Goal: Task Accomplishment & Management: Manage account settings

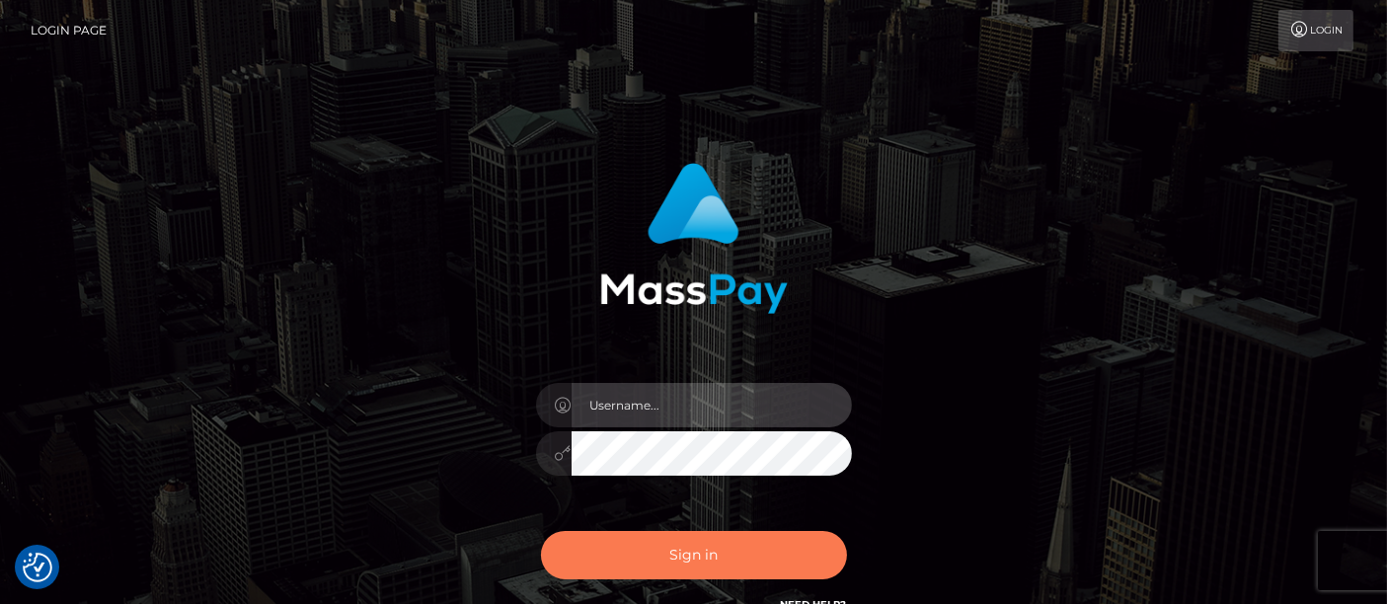
type input "[PERSON_NAME].[PERSON_NAME]"
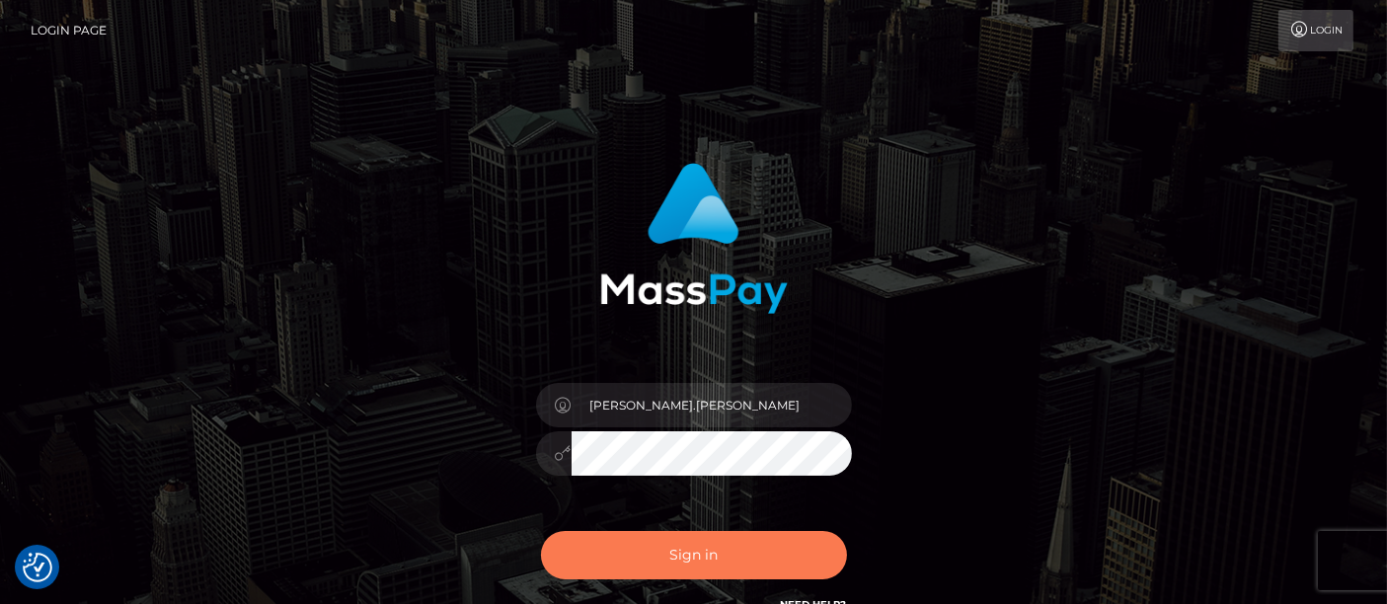
click at [725, 574] on button "Sign in" at bounding box center [694, 555] width 306 height 48
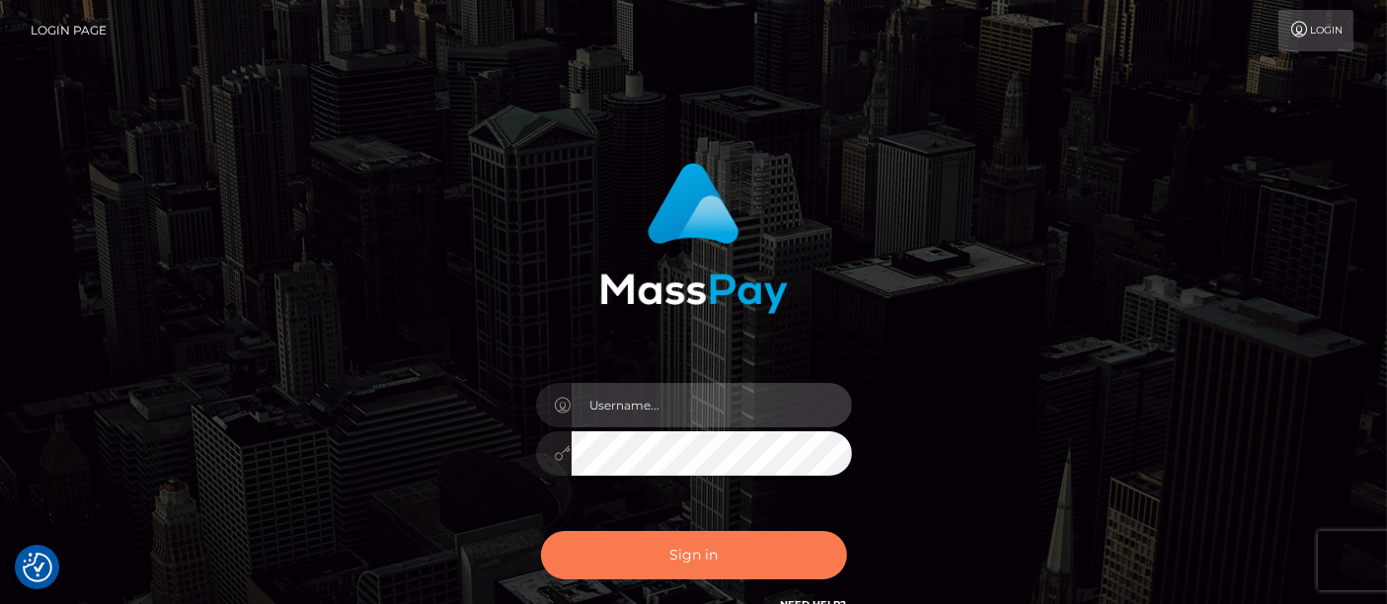
type input "[PERSON_NAME].[PERSON_NAME]"
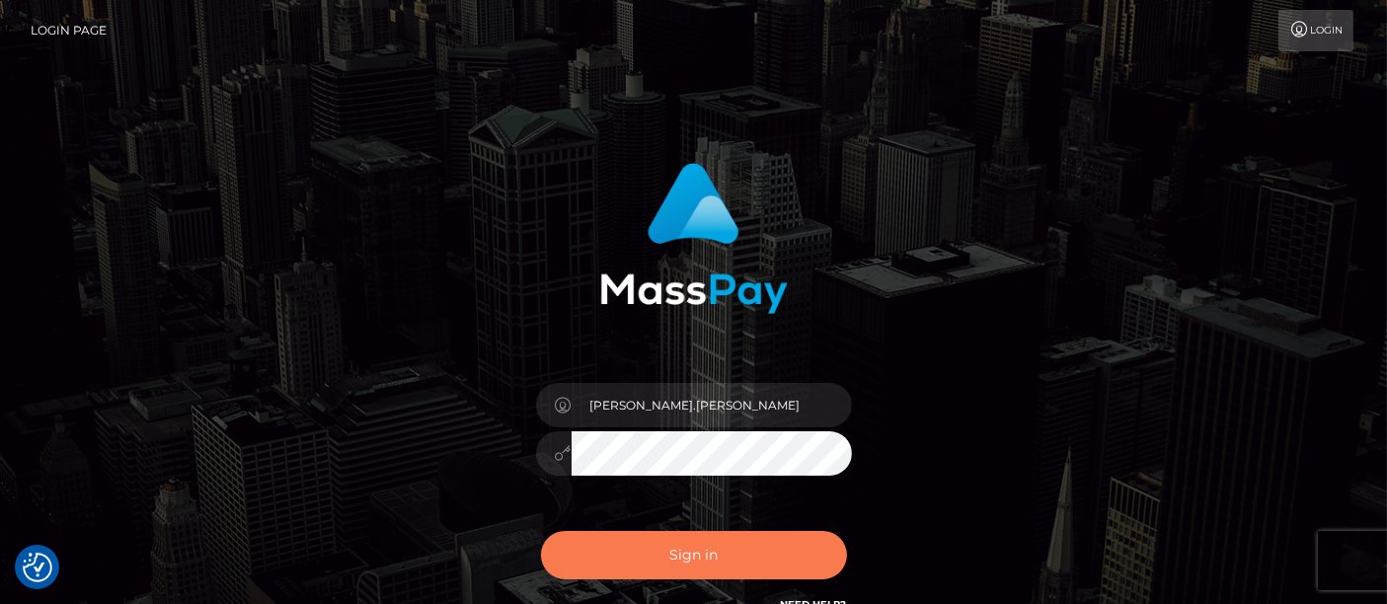
click at [682, 545] on button "Sign in" at bounding box center [694, 555] width 306 height 48
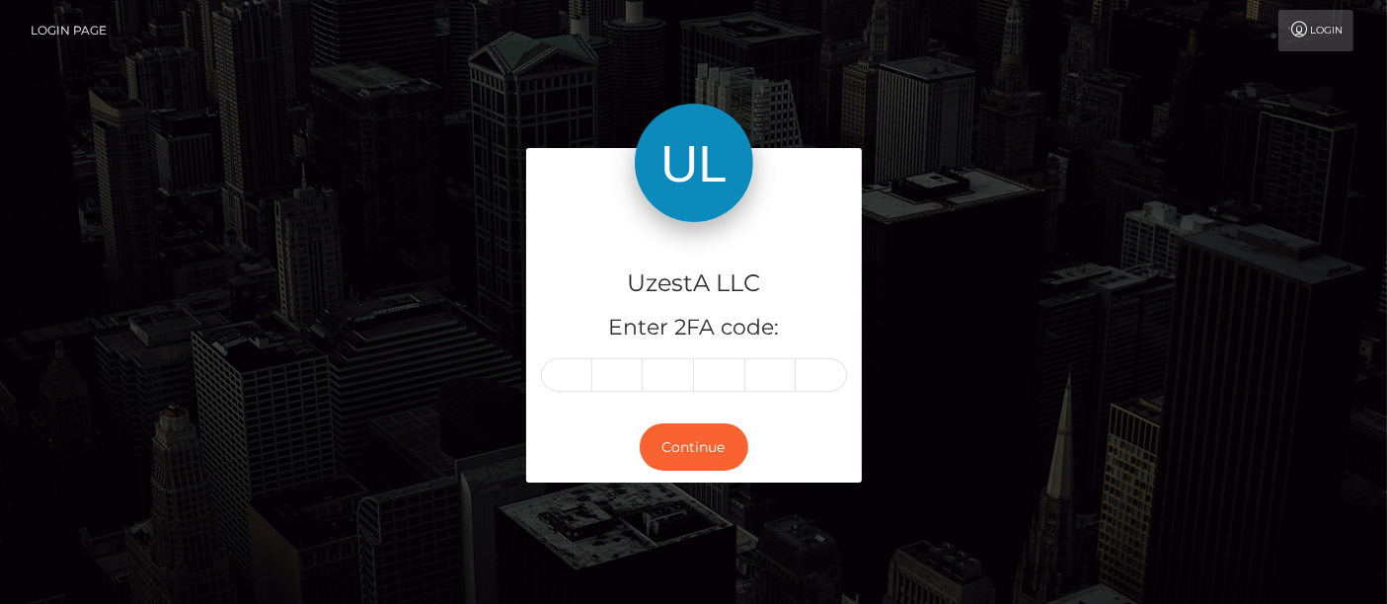
click at [1327, 399] on div "UzestA LLC Enter 2FA code: Continue" at bounding box center [693, 325] width 1387 height 651
click at [558, 374] on input "text" at bounding box center [566, 375] width 51 height 34
type input "4"
type input "7"
type input "5"
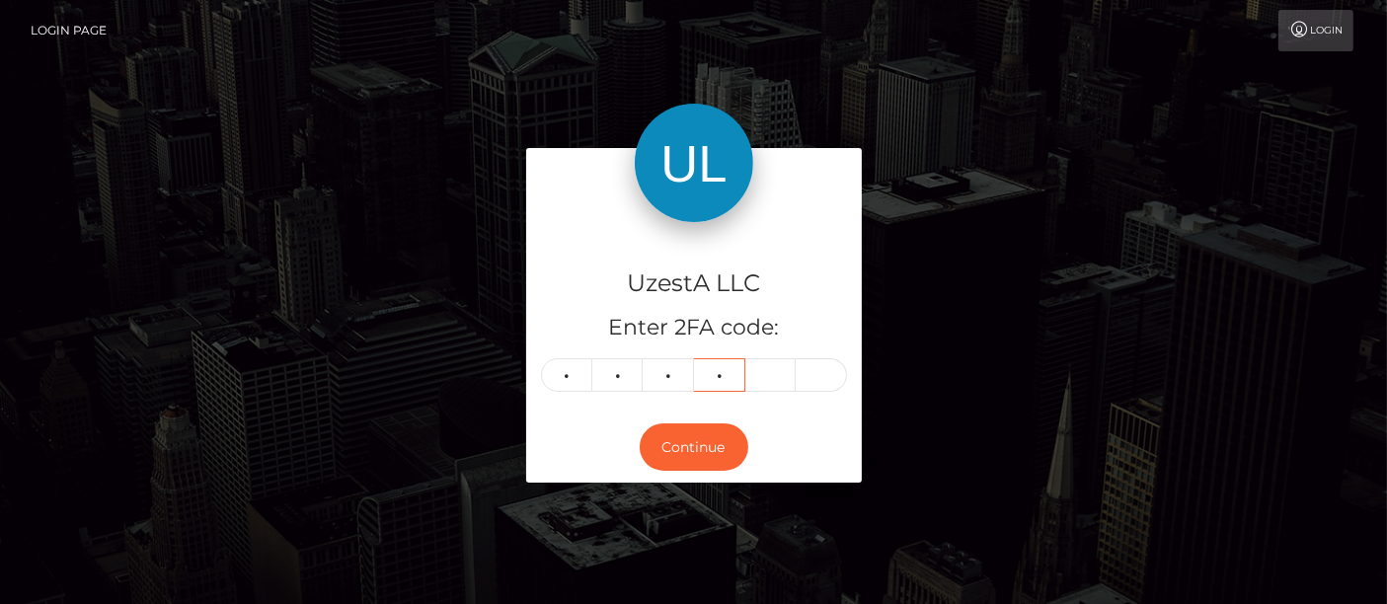
type input "2"
type input "9"
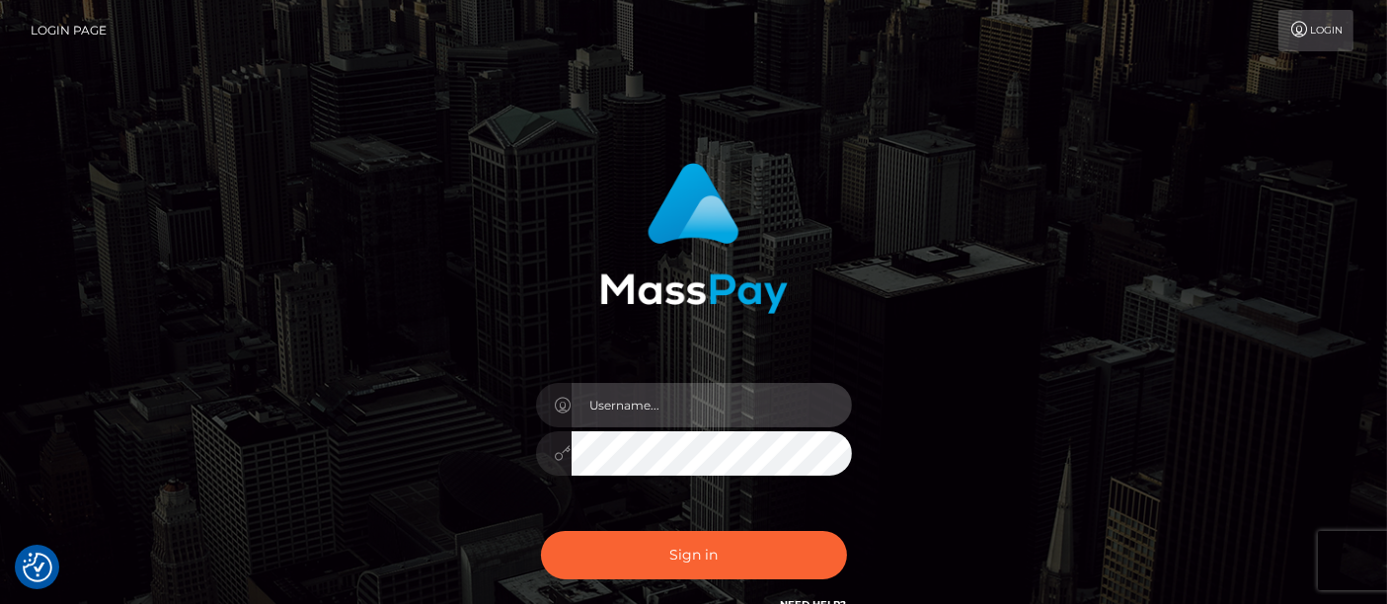
type input "matthew.wong"
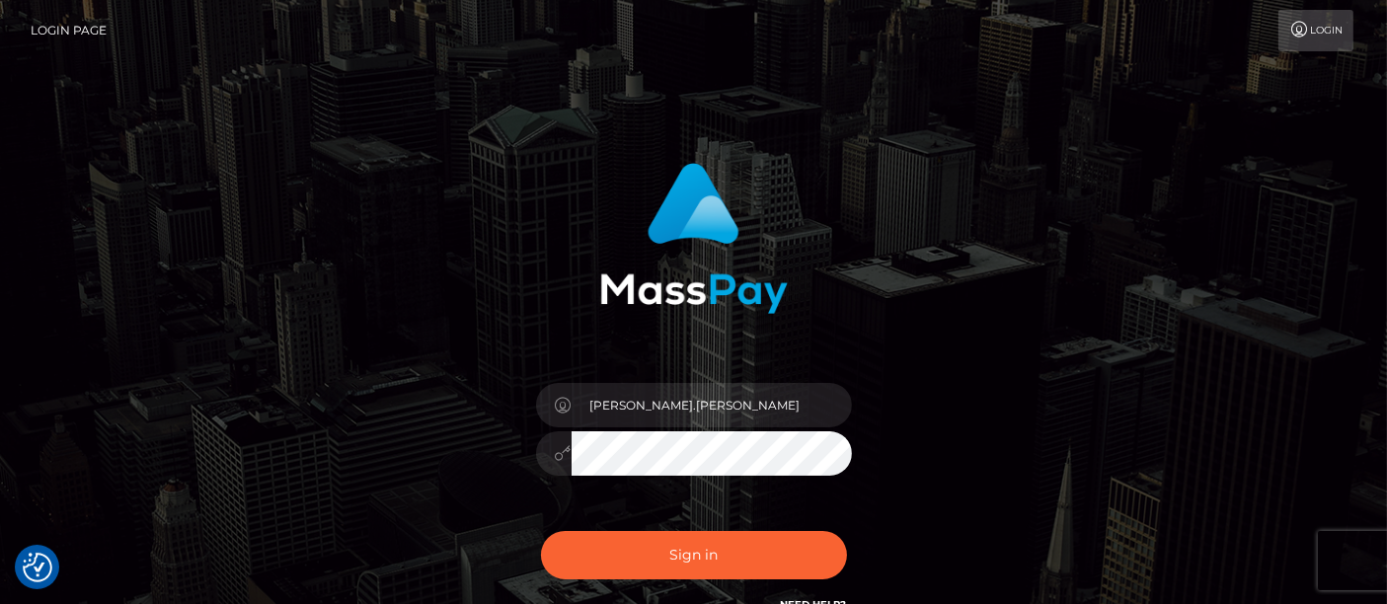
click at [600, 524] on div "Sign in Need Help?" at bounding box center [693, 563] width 345 height 88
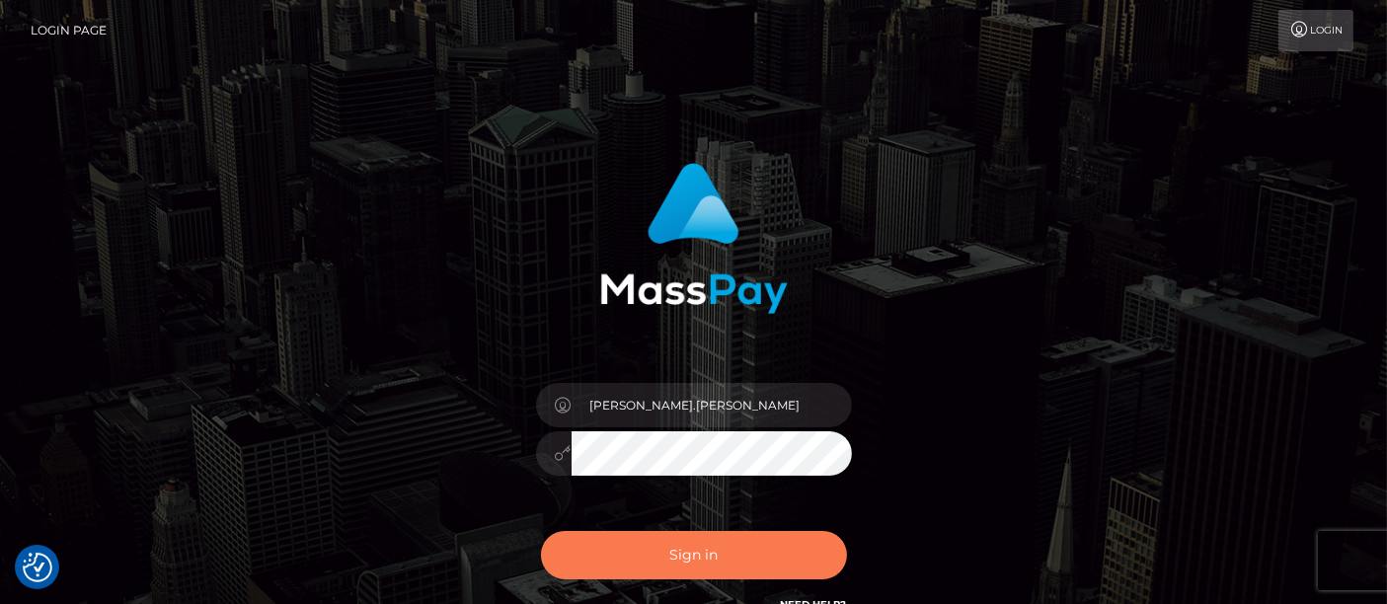
click at [600, 543] on button "Sign in" at bounding box center [694, 555] width 306 height 48
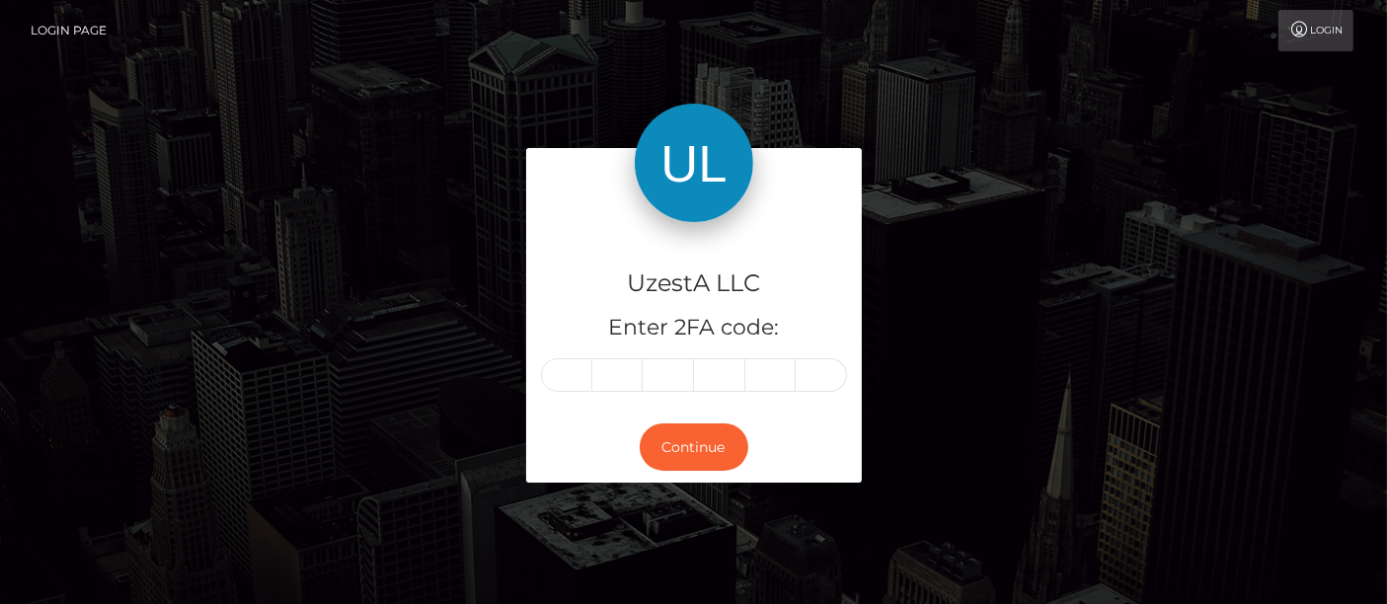
drag, startPoint x: 39, startPoint y: 353, endPoint x: 286, endPoint y: 402, distance: 251.5
click at [39, 354] on div "UzestA LLC Enter 2FA code: Continue" at bounding box center [693, 325] width 1387 height 651
click at [559, 381] on input "text" at bounding box center [566, 375] width 51 height 34
type input "1"
type input "8"
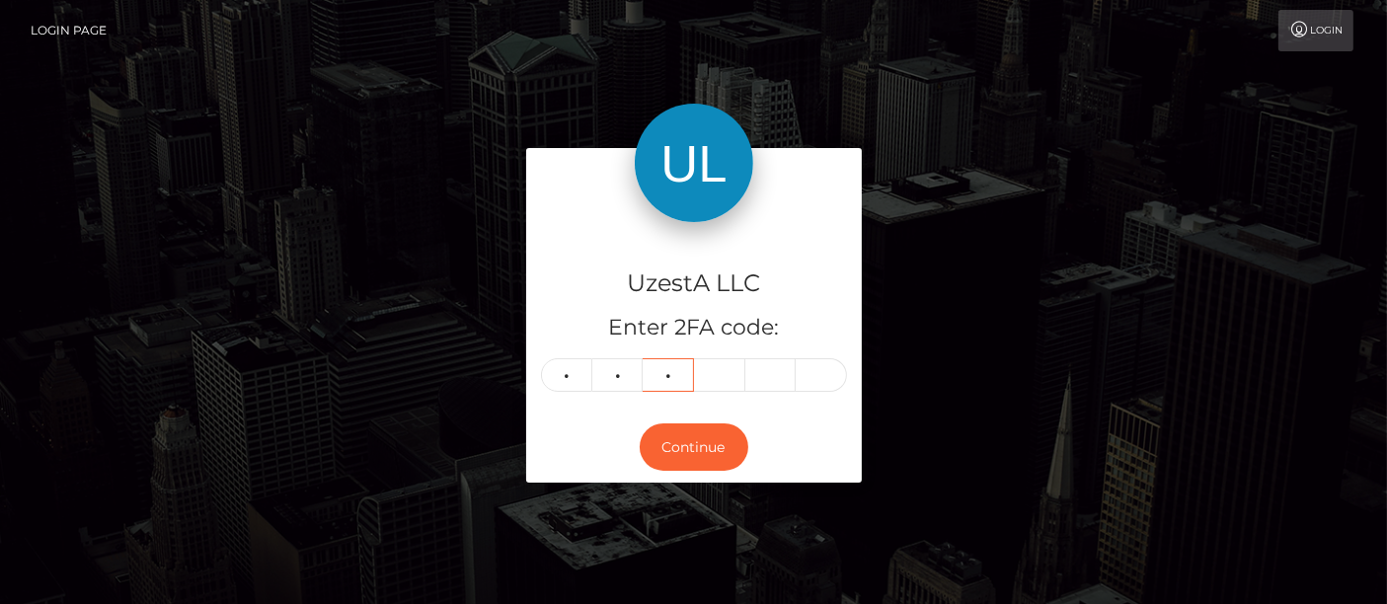
type input "4"
type input "2"
type input "1"
type input "2"
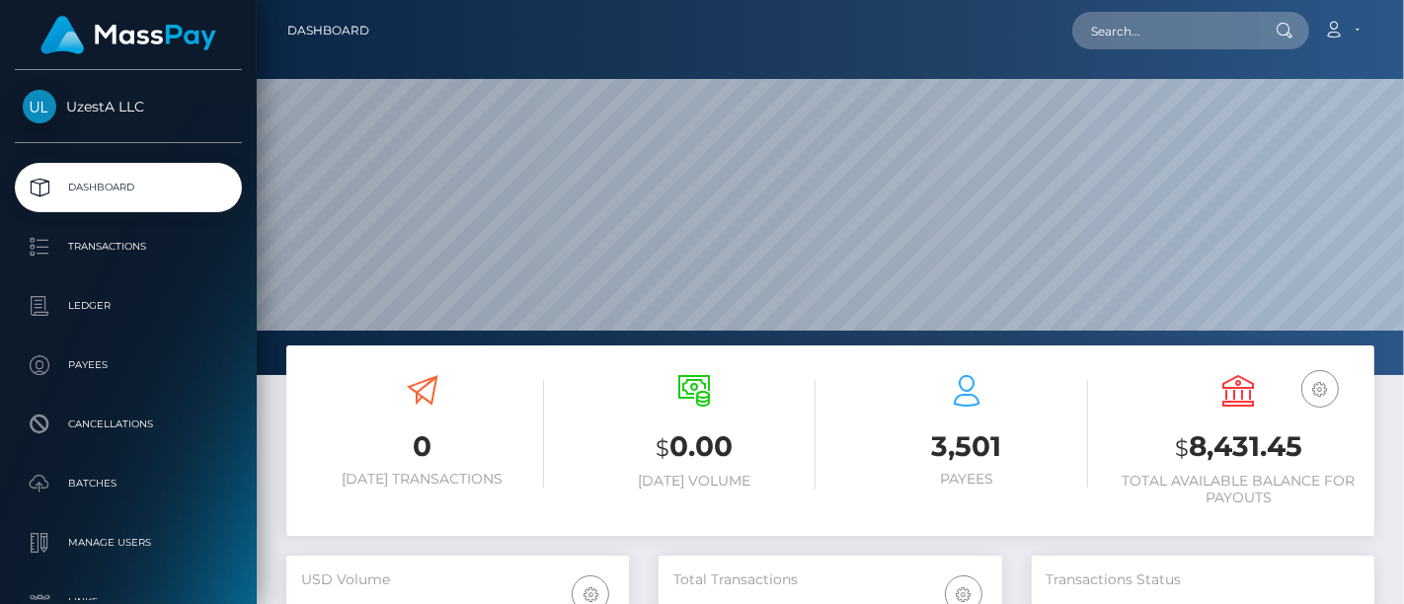
scroll to position [349, 343]
click at [1368, 421] on div "USD Balance $ 8,431.45 Total Available Balance for Payouts" at bounding box center [1239, 443] width 272 height 166
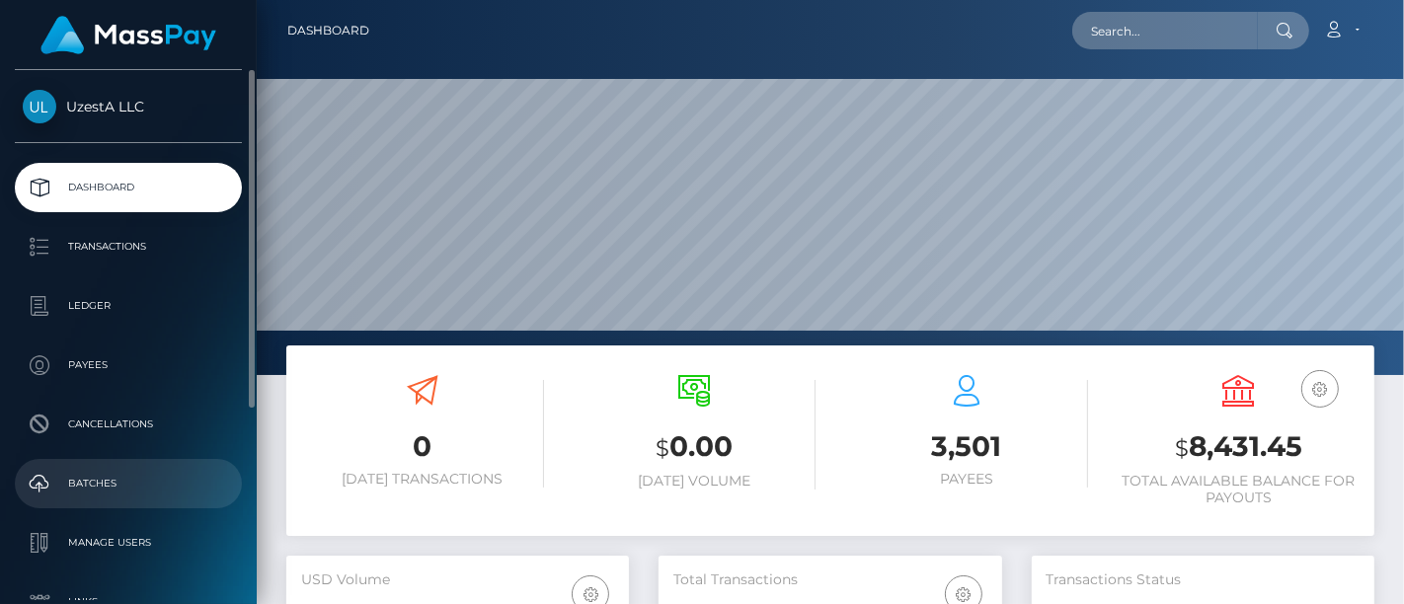
click at [53, 496] on p "Batches" at bounding box center [128, 484] width 211 height 30
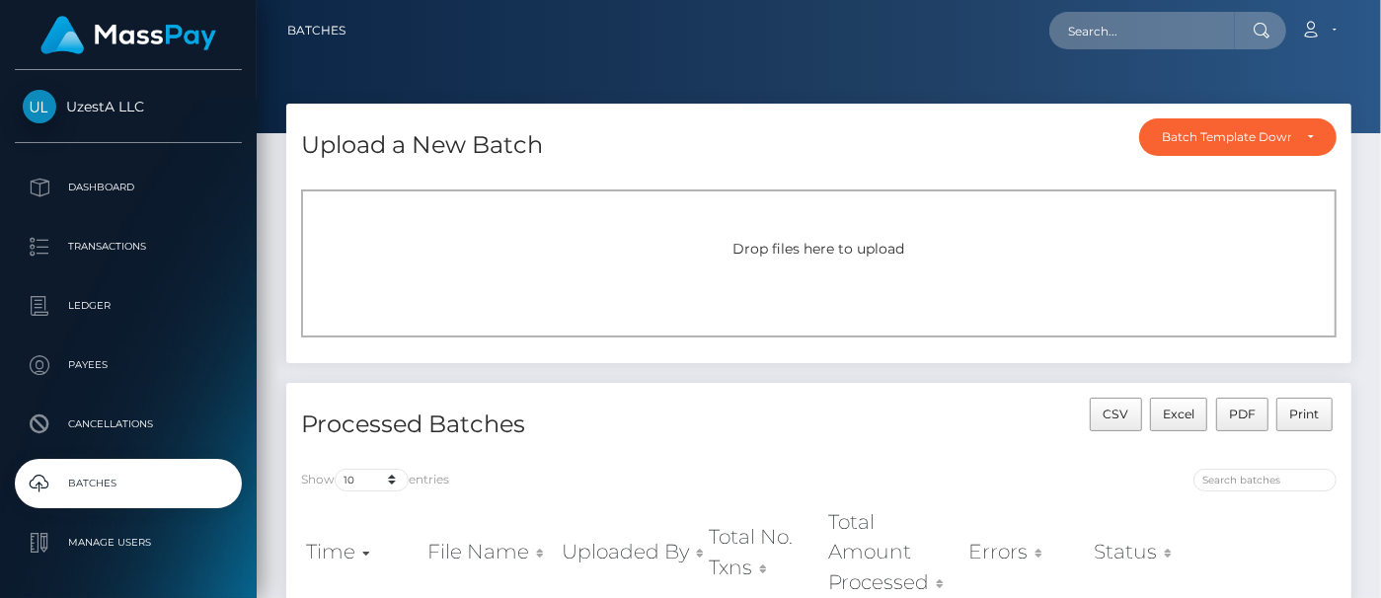
click at [925, 138] on div "Upload a New Batch Batch Template Download AED payout ARS payout AUD payout BRL…" at bounding box center [818, 139] width 1065 height 71
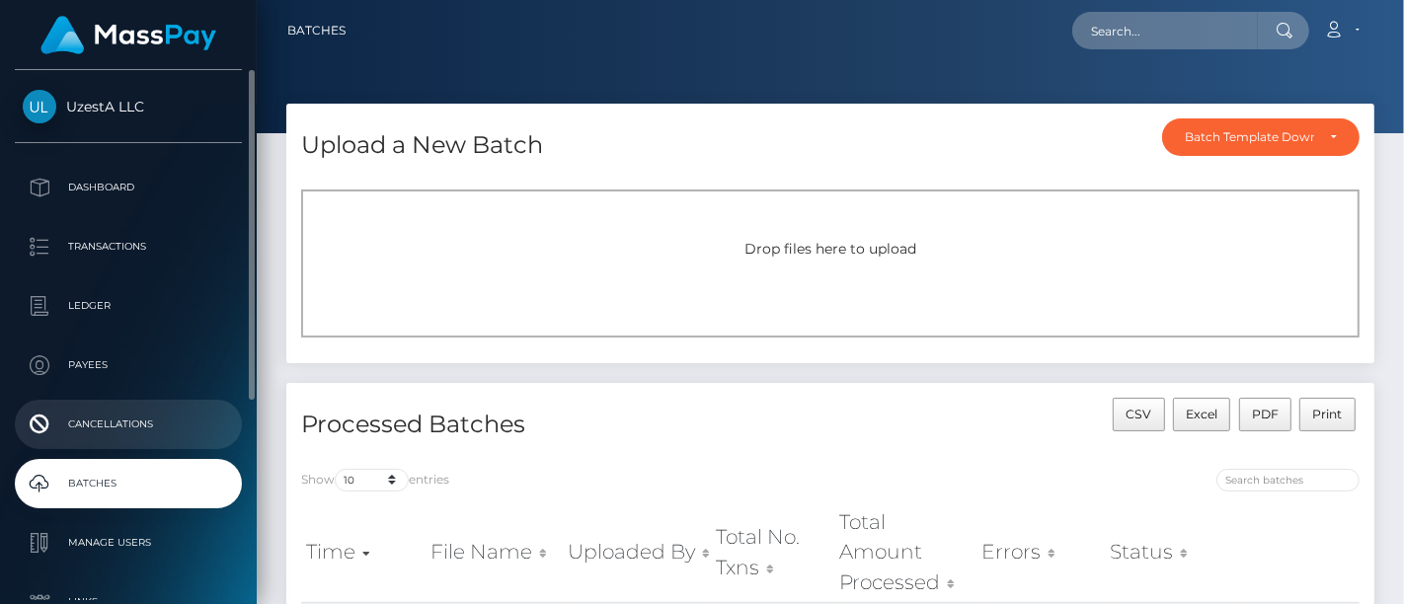
click at [137, 406] on link "Cancellations" at bounding box center [128, 424] width 227 height 49
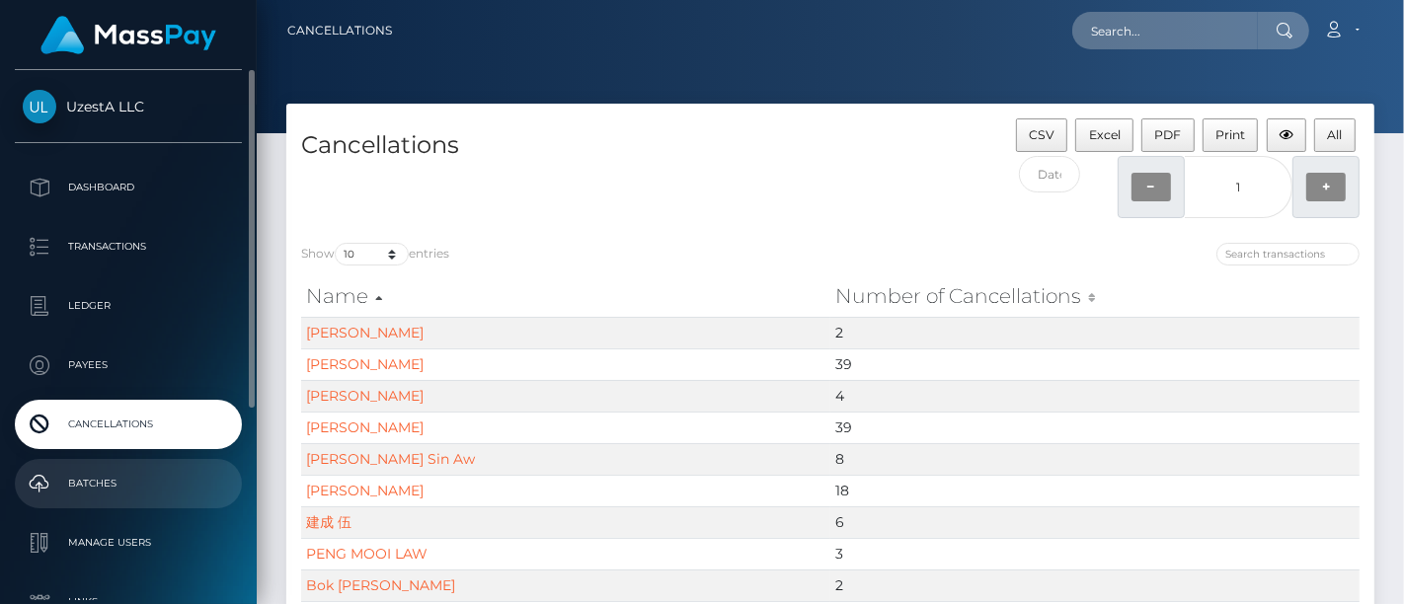
click at [87, 483] on p "Batches" at bounding box center [128, 484] width 211 height 30
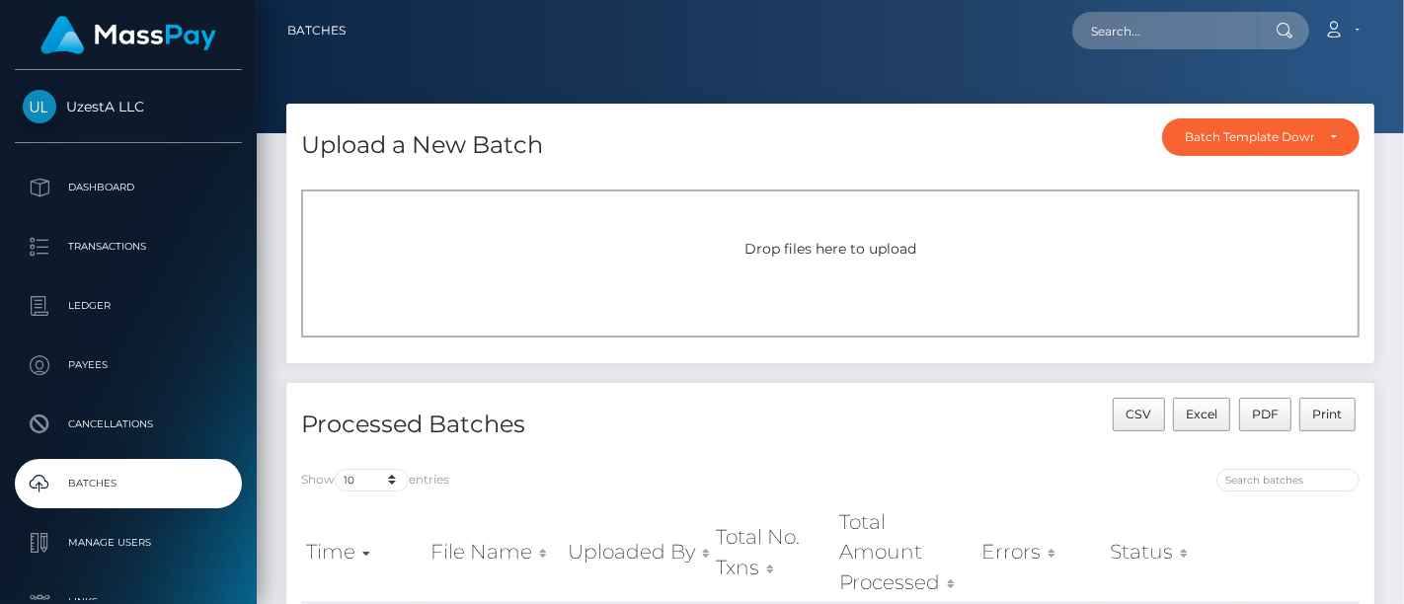
scroll to position [219, 0]
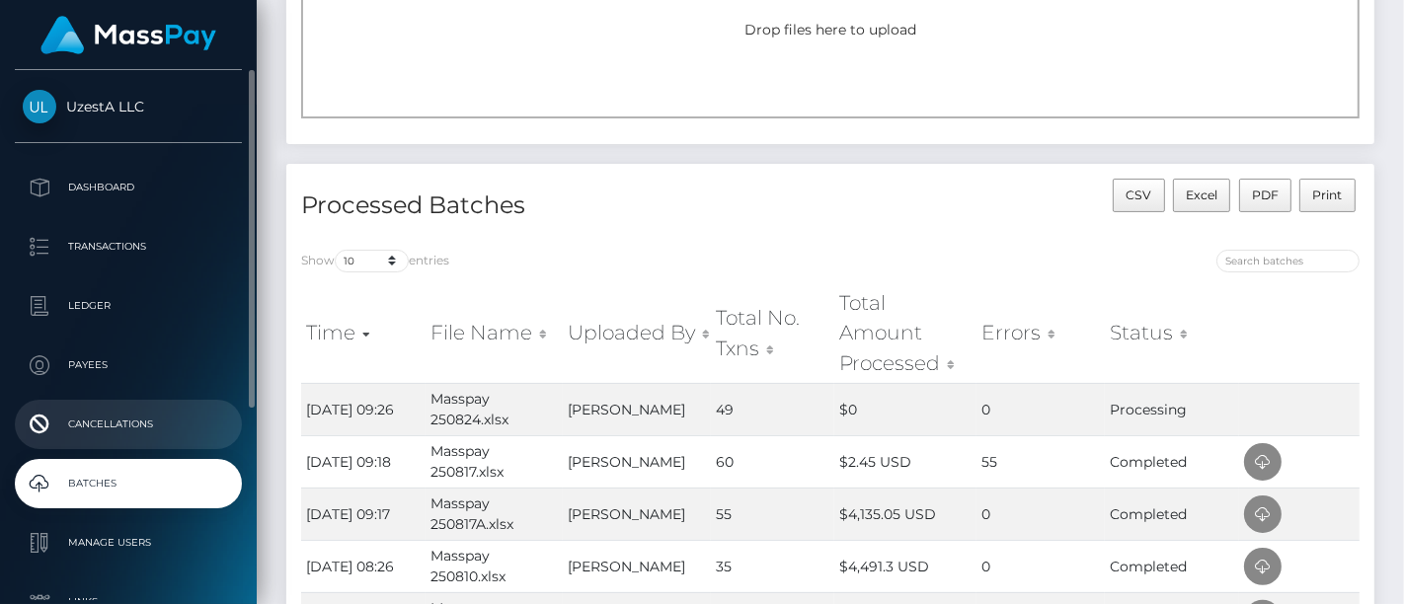
click at [91, 425] on p "Cancellations" at bounding box center [128, 425] width 211 height 30
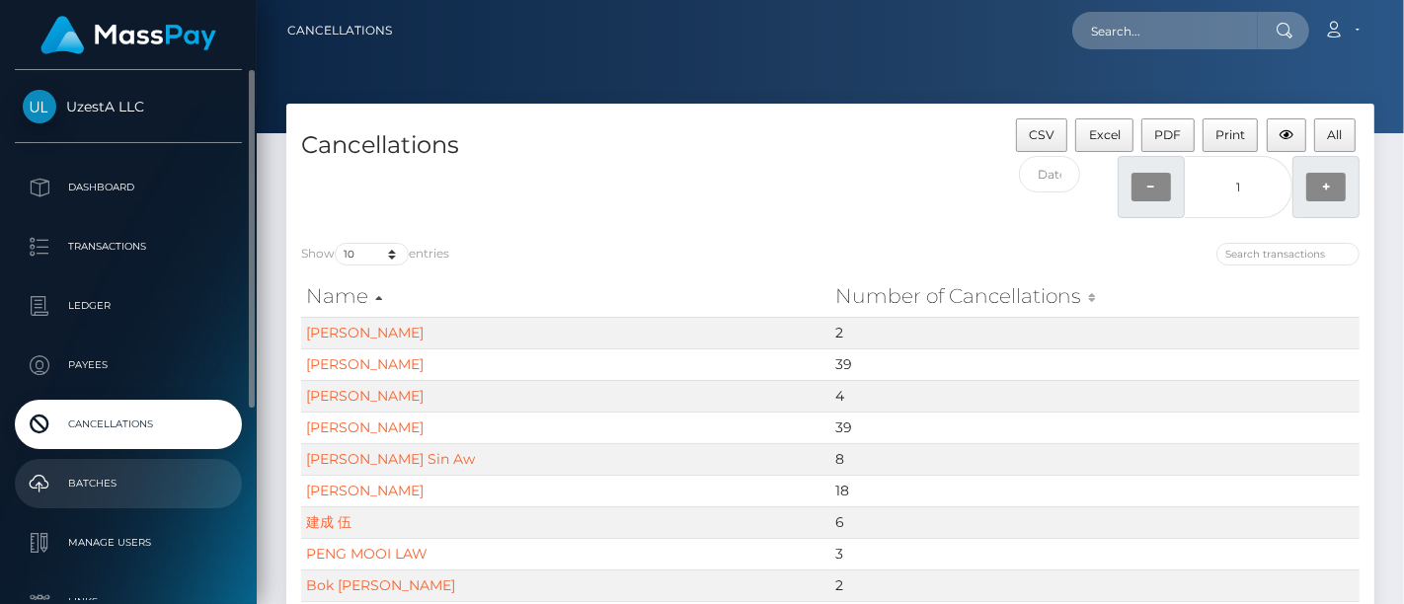
click at [120, 469] on p "Batches" at bounding box center [128, 484] width 211 height 30
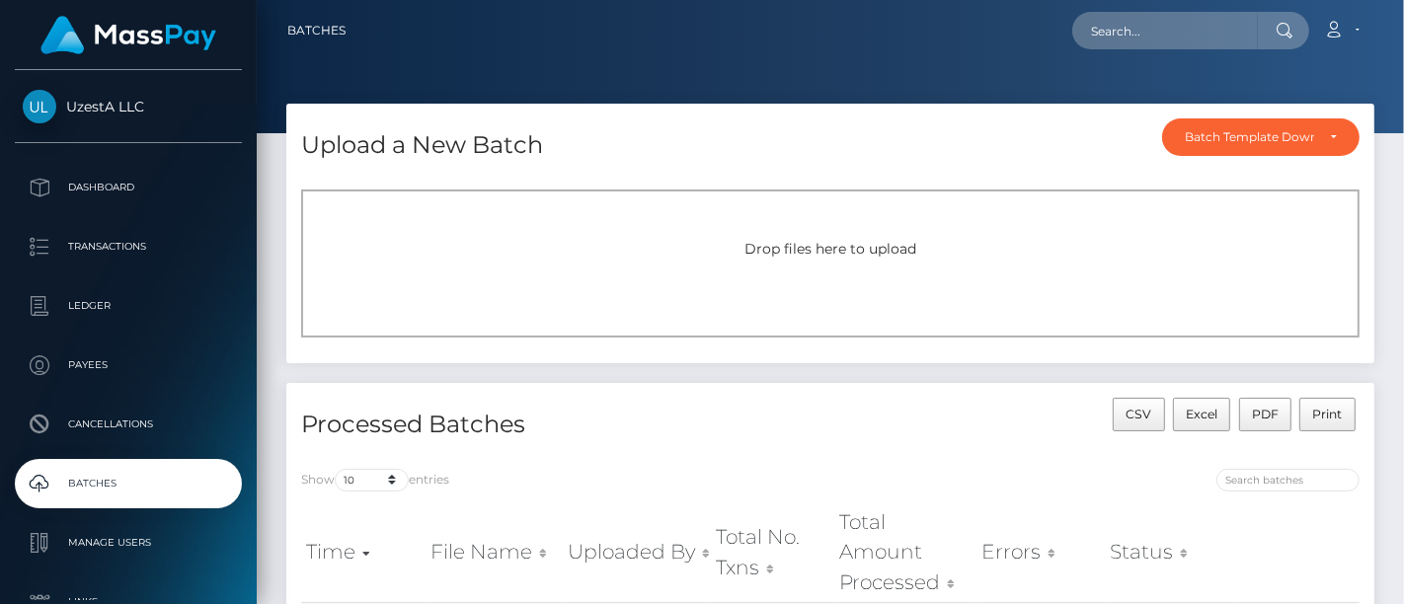
scroll to position [438, 0]
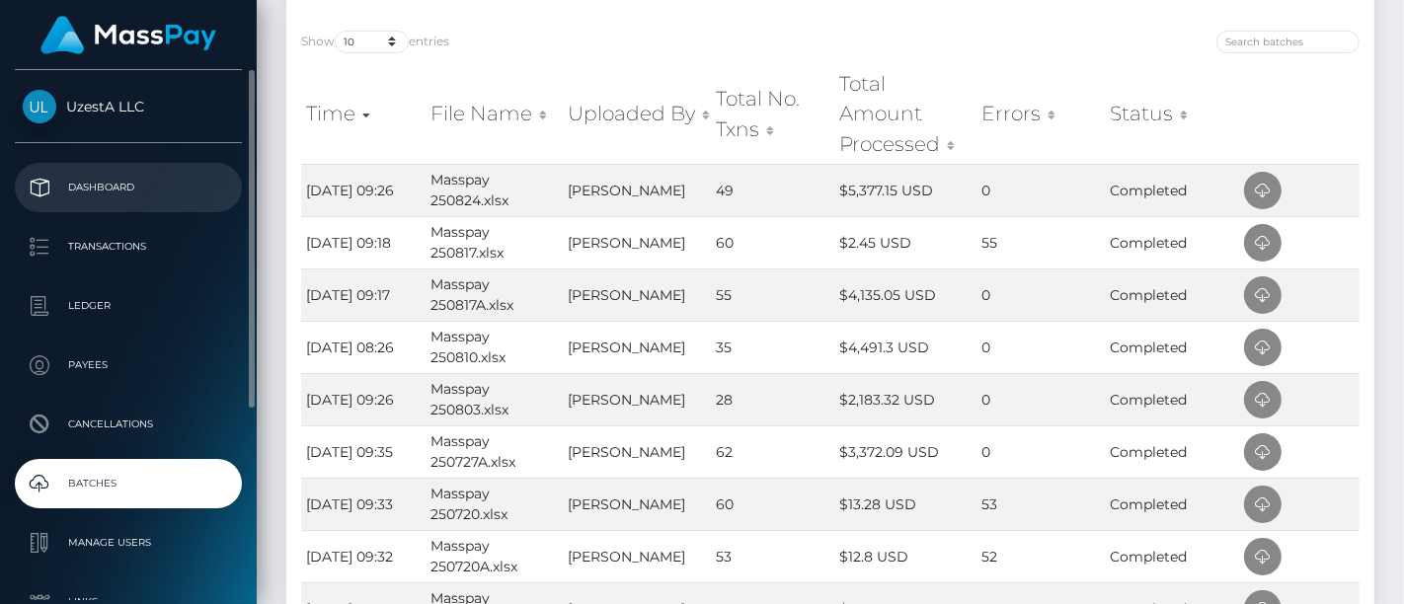
click at [112, 185] on p "Dashboard" at bounding box center [128, 188] width 211 height 30
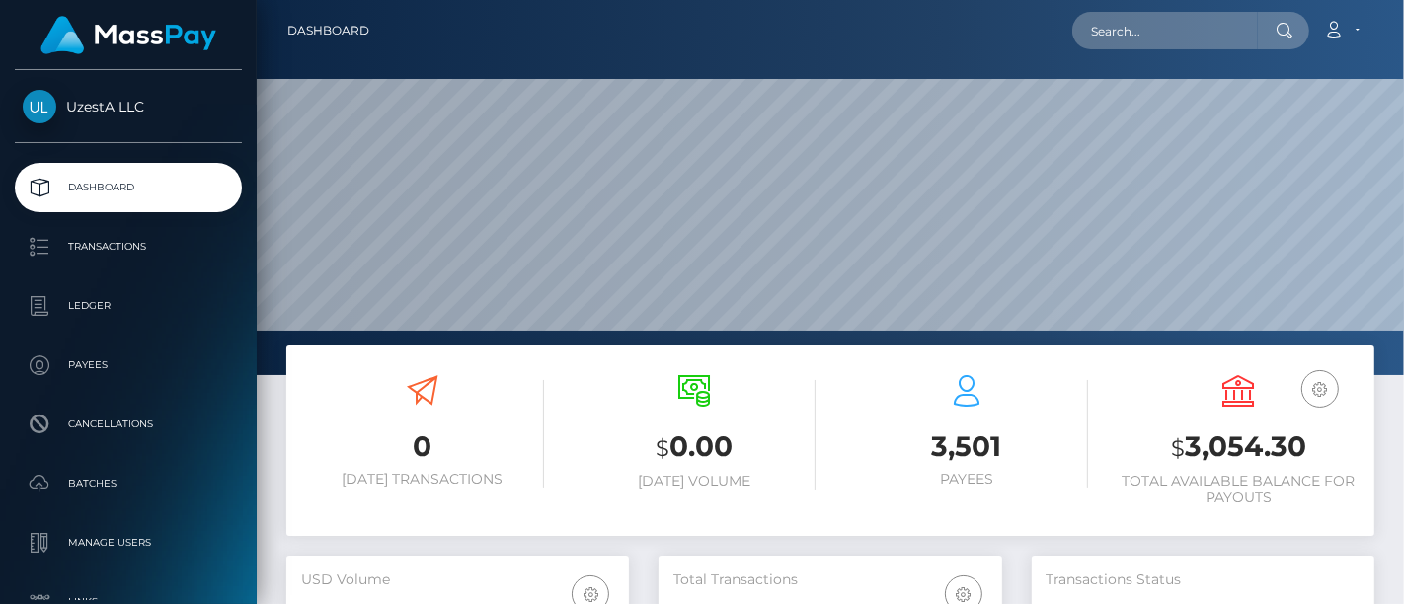
scroll to position [349, 343]
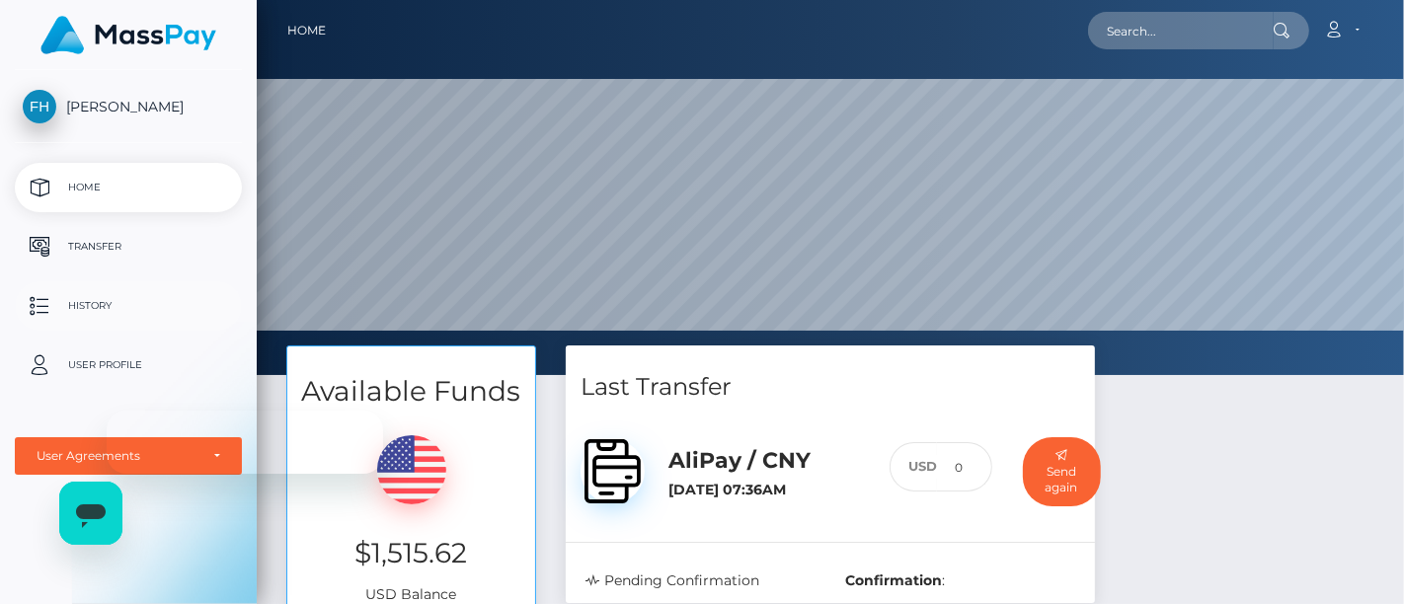
click at [70, 306] on p "History" at bounding box center [128, 306] width 211 height 30
click at [82, 304] on p "History" at bounding box center [128, 306] width 211 height 30
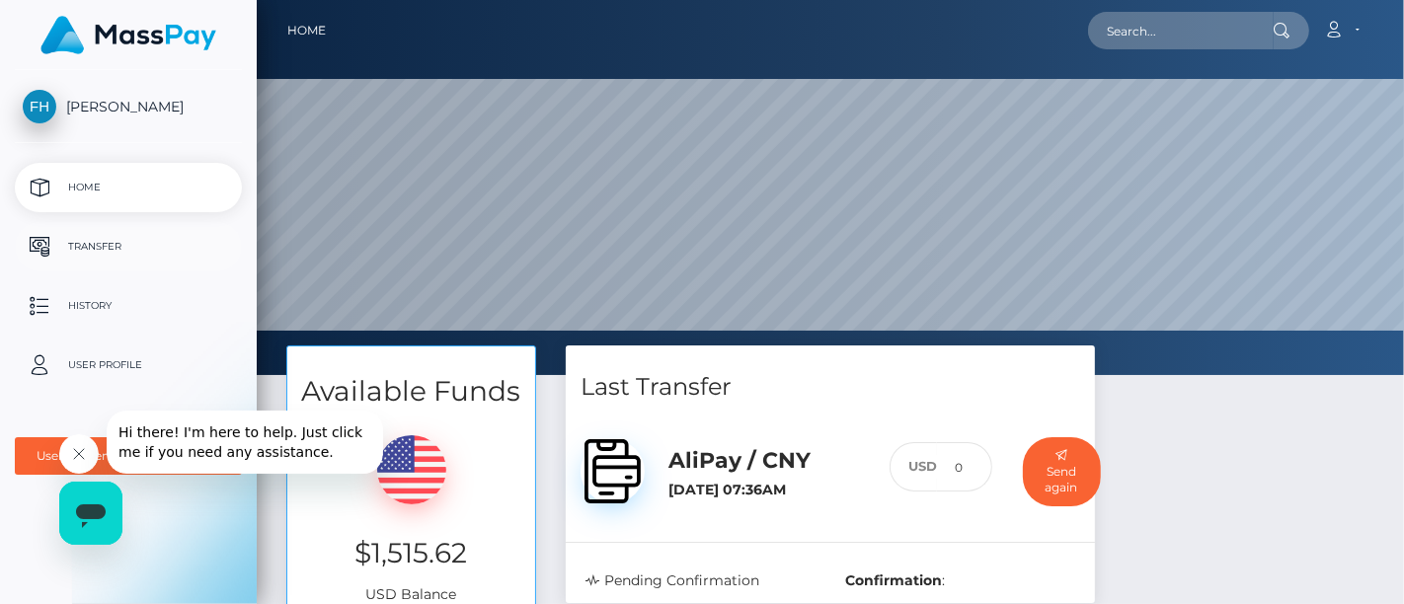
scroll to position [318, 0]
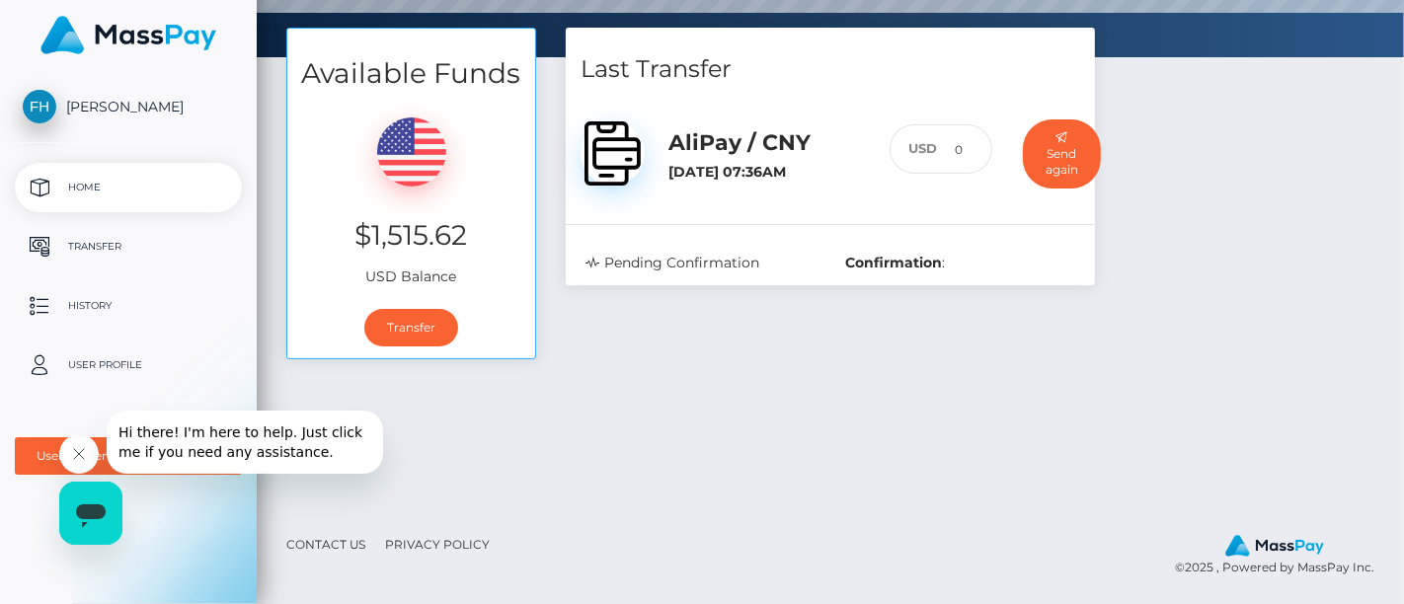
click at [162, 223] on link "Transfer" at bounding box center [128, 246] width 227 height 49
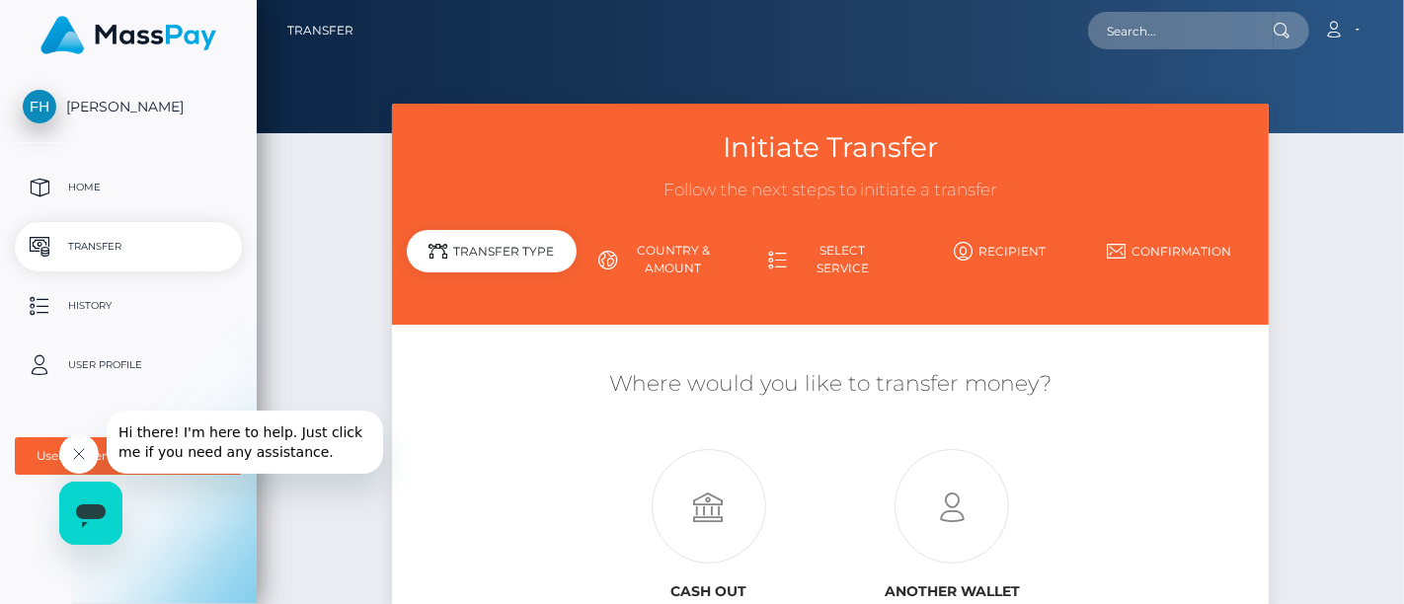
click at [168, 356] on p "User Profile" at bounding box center [128, 365] width 211 height 30
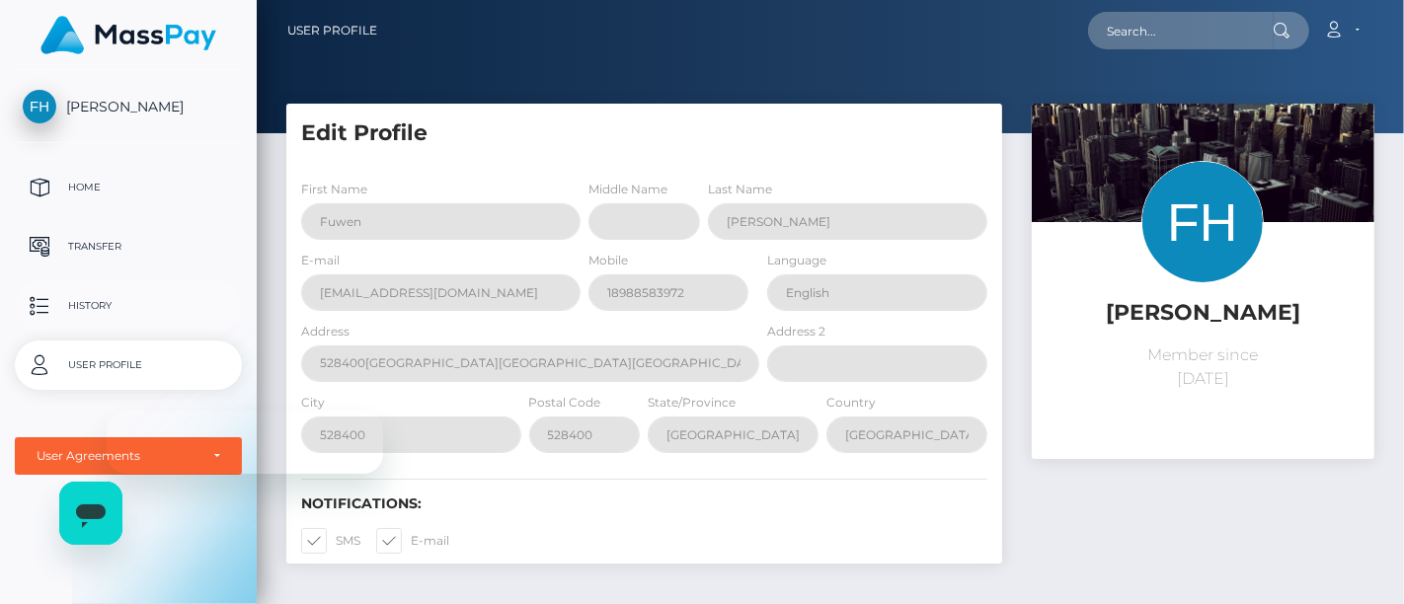
click at [155, 302] on p "History" at bounding box center [128, 306] width 211 height 30
